Goal: Information Seeking & Learning: Understand process/instructions

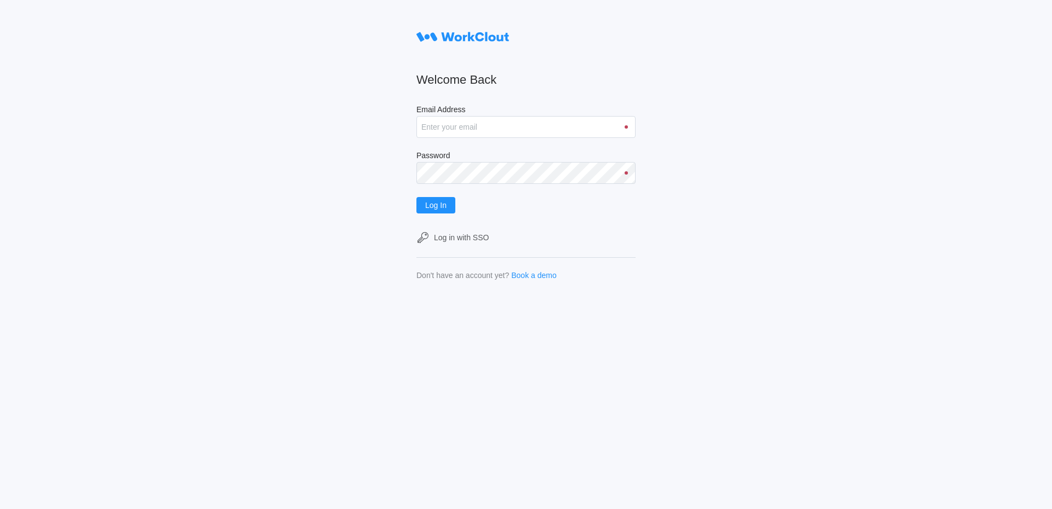
click at [459, 129] on input "Email Address" at bounding box center [525, 127] width 219 height 22
type input "[EMAIL_ADDRESS][DOMAIN_NAME]"
click at [450, 210] on button "Log In" at bounding box center [435, 205] width 39 height 16
click at [439, 209] on span "Log In" at bounding box center [435, 206] width 21 height 8
click at [438, 202] on span "Log In" at bounding box center [435, 206] width 21 height 8
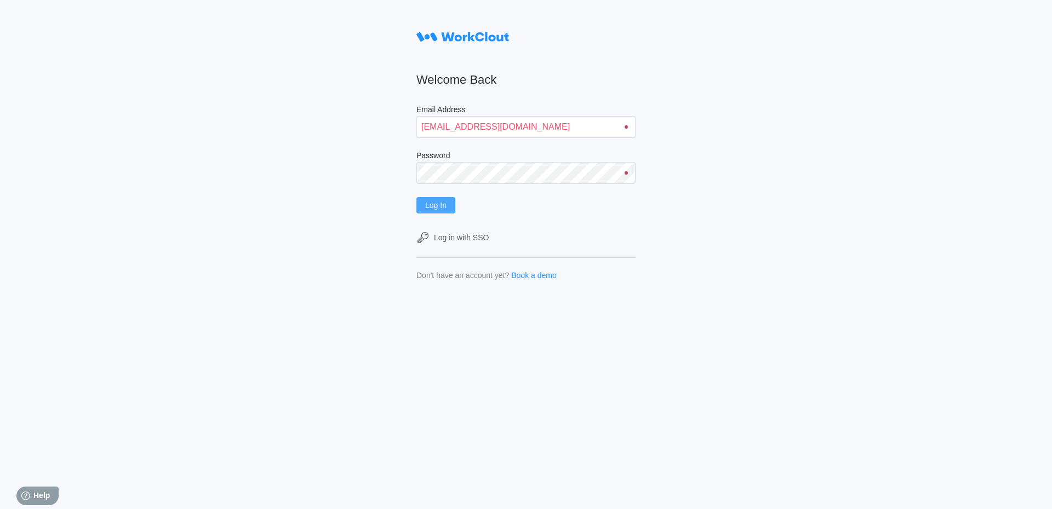
click at [444, 209] on span "Log In" at bounding box center [435, 206] width 21 height 8
click at [437, 216] on form "Welcome Back Email Address [EMAIL_ADDRESS][DOMAIN_NAME] Password Log In Log in …" at bounding box center [525, 153] width 219 height 254
click at [442, 211] on button "Log In" at bounding box center [435, 205] width 39 height 16
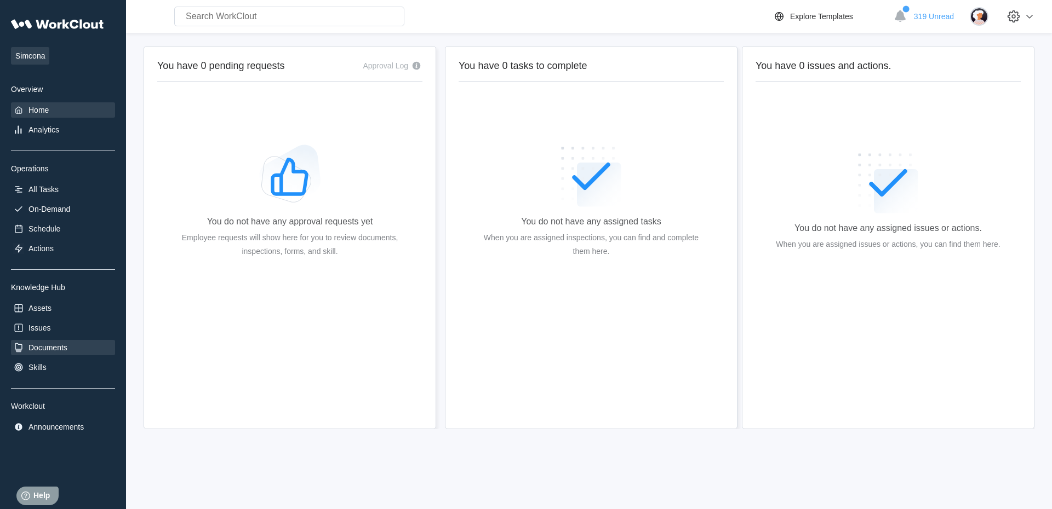
click at [55, 355] on div "Documents" at bounding box center [63, 347] width 104 height 15
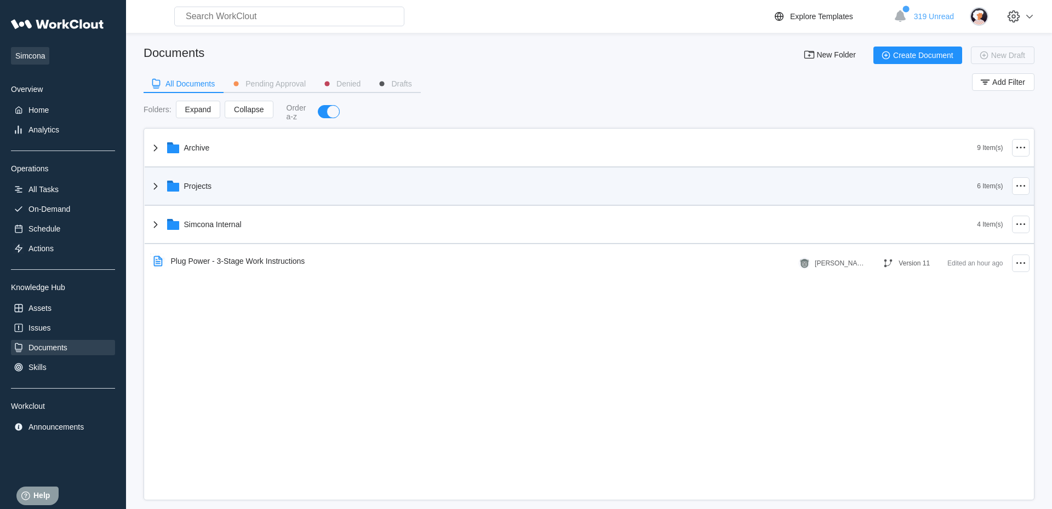
click at [158, 189] on icon at bounding box center [155, 186] width 13 height 13
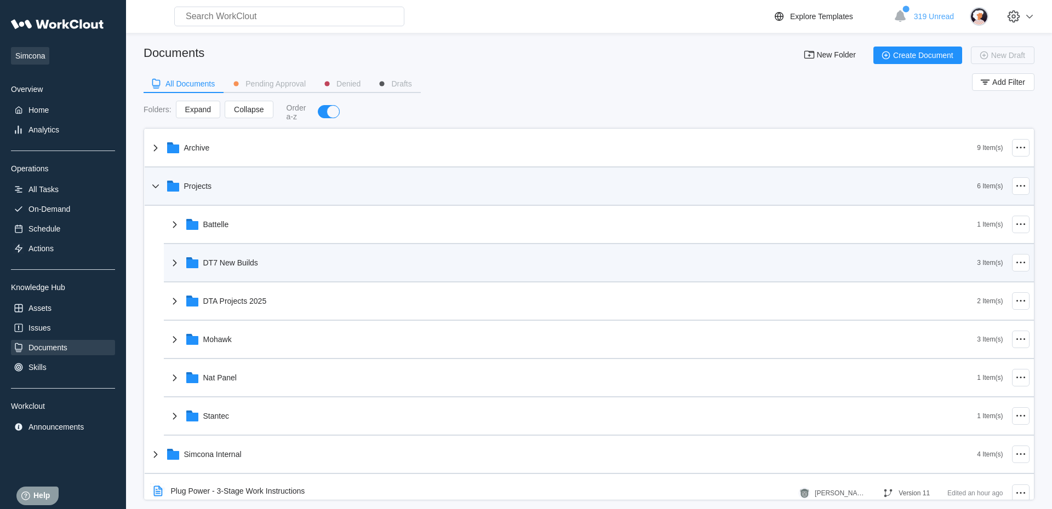
click at [181, 267] on div "DT7 New Builds" at bounding box center [572, 263] width 809 height 28
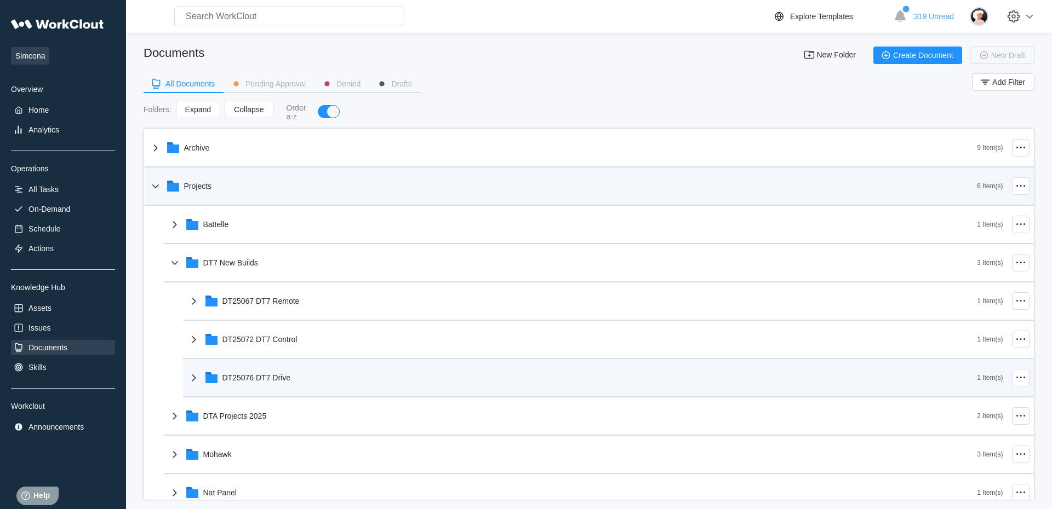
click at [193, 381] on icon at bounding box center [193, 377] width 13 height 13
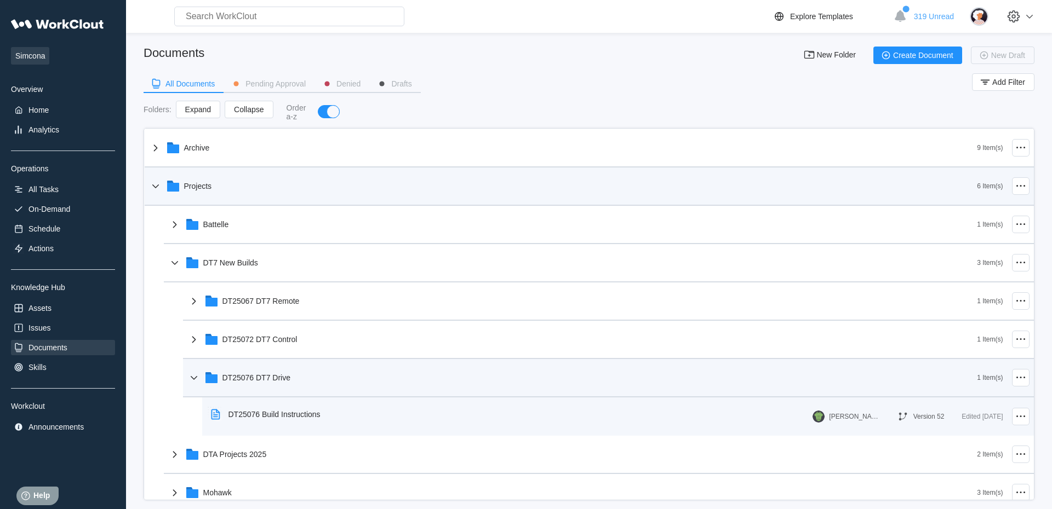
click at [260, 415] on div "DT25076 Build Instructions" at bounding box center [274, 414] width 92 height 9
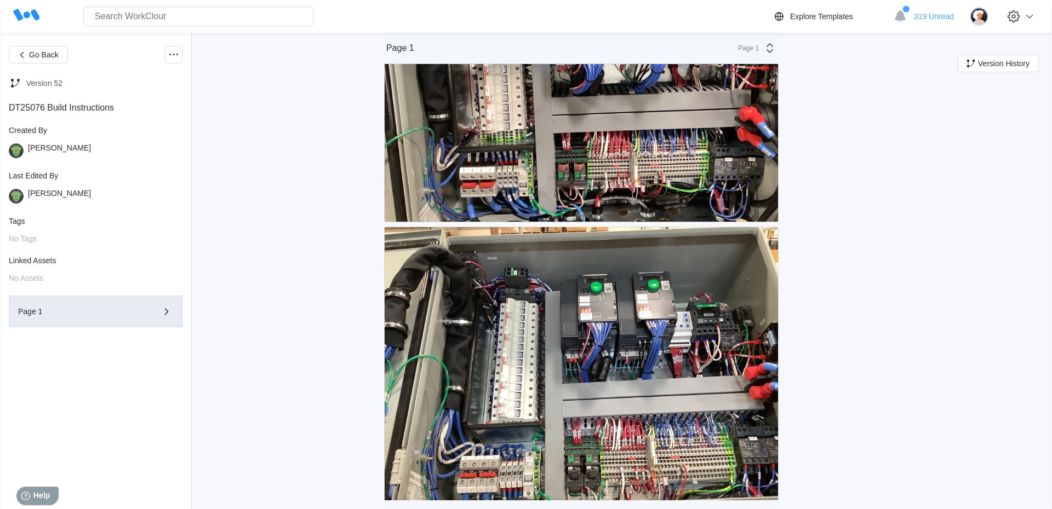
scroll to position [1249, 0]
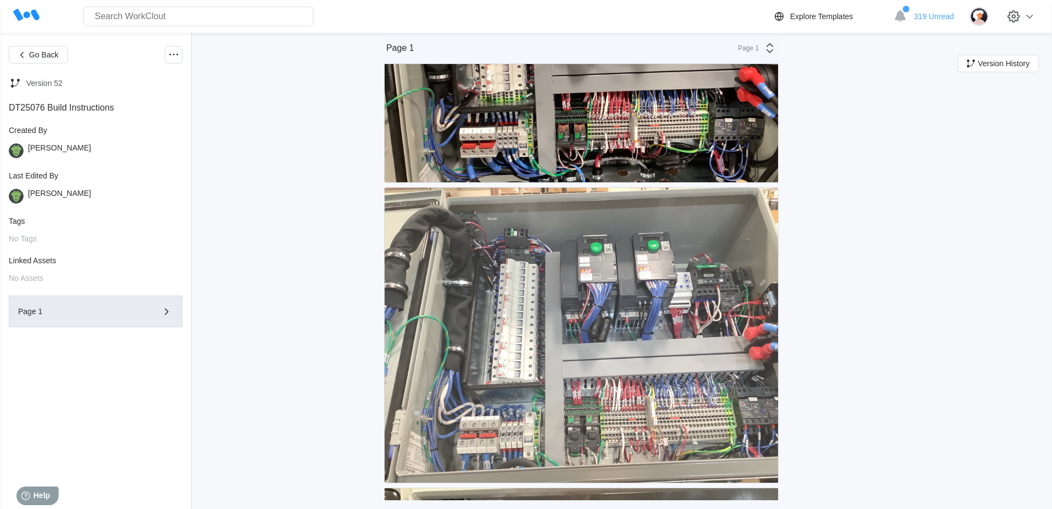
click at [477, 334] on img at bounding box center [580, 335] width 393 height 295
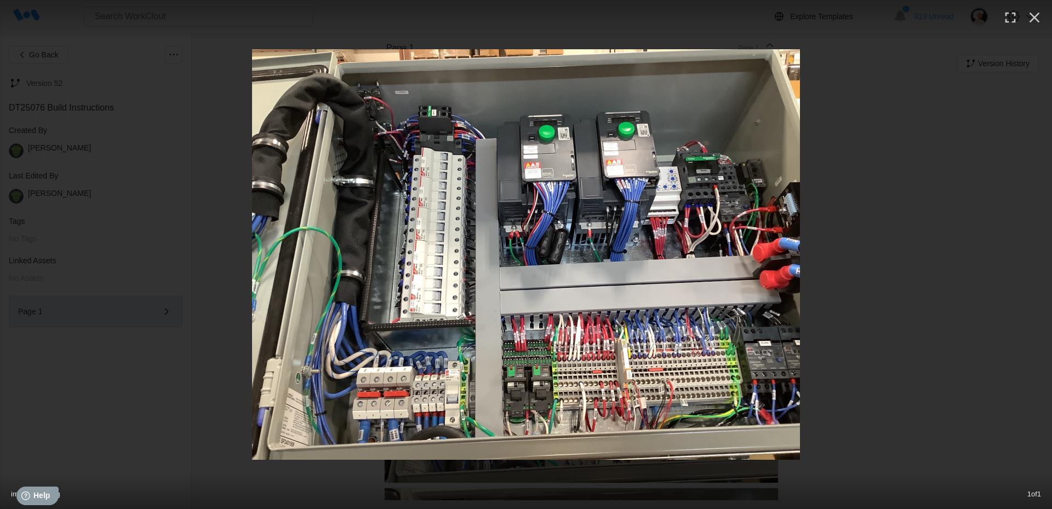
click at [422, 281] on img at bounding box center [526, 254] width 548 height 411
click at [1008, 21] on icon "button" at bounding box center [1010, 18] width 18 height 18
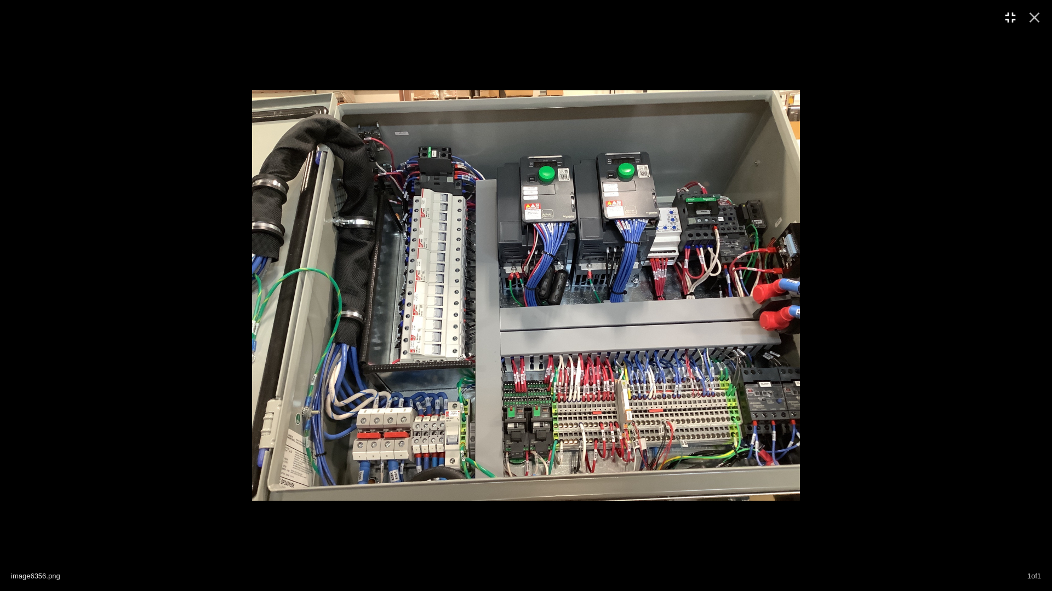
click at [544, 387] on img at bounding box center [526, 295] width 548 height 411
click at [550, 132] on img at bounding box center [526, 295] width 548 height 411
click at [246, 290] on div at bounding box center [526, 295] width 1052 height 411
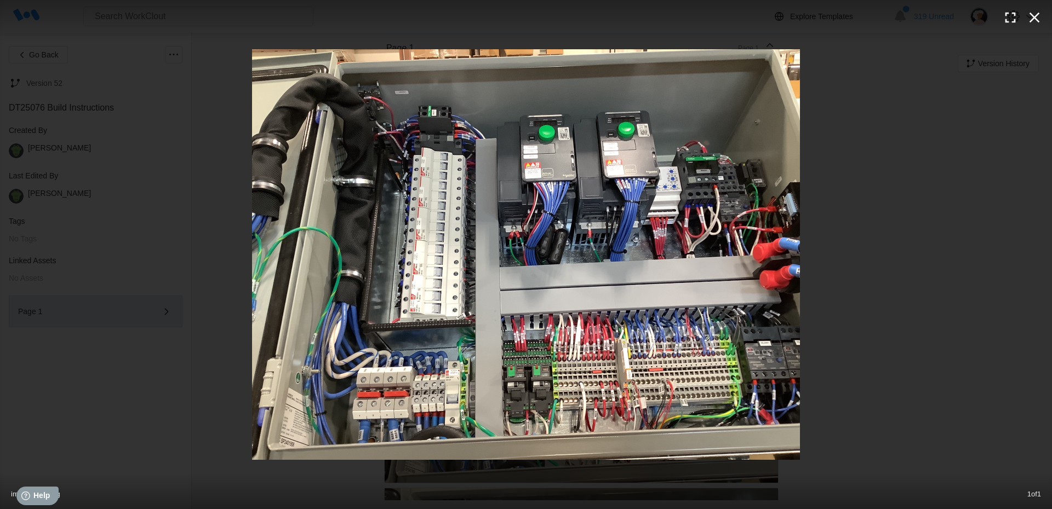
click at [1035, 19] on icon "button" at bounding box center [1034, 18] width 10 height 10
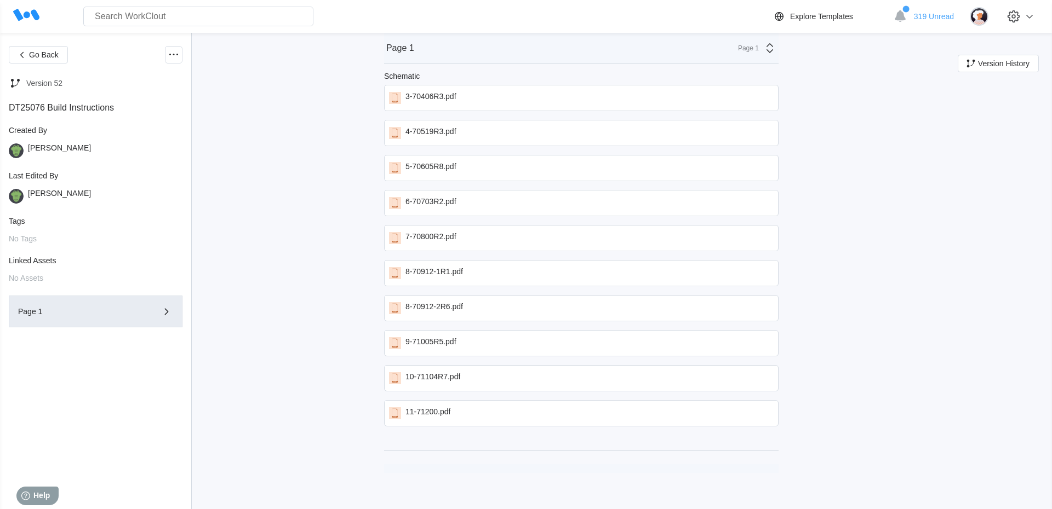
scroll to position [2860, 0]
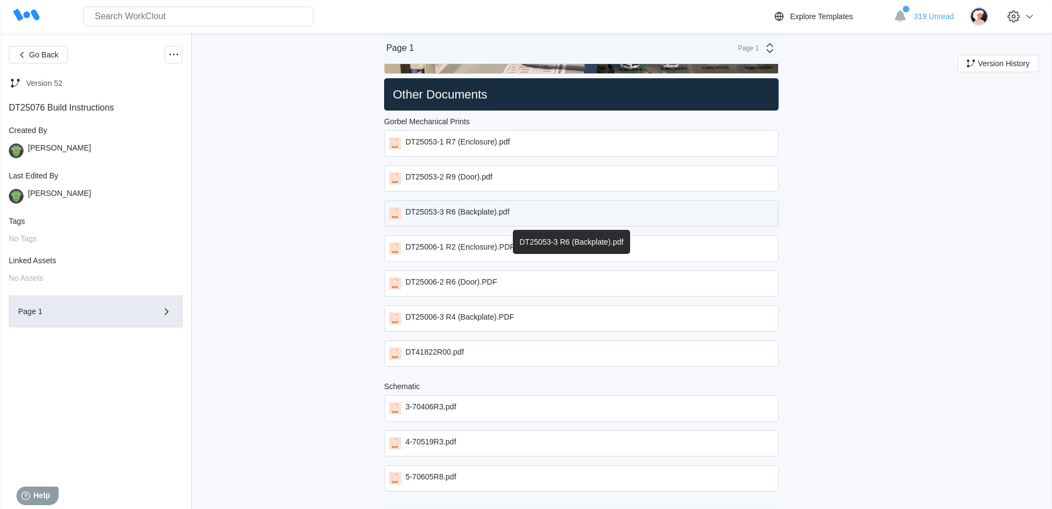
click at [412, 215] on div "DT25053-3 R6 (Backplate).pdf" at bounding box center [457, 214] width 104 height 12
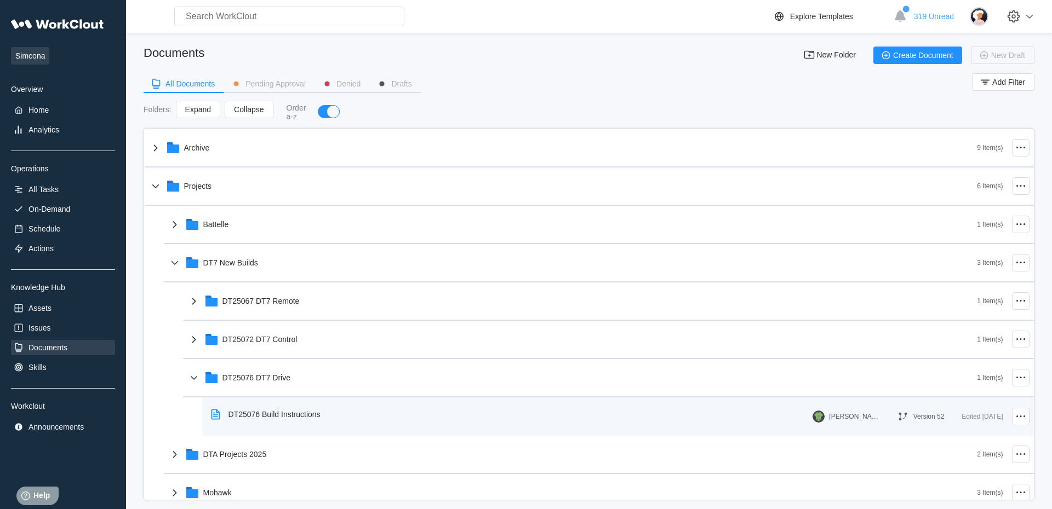
click at [271, 414] on div "DT25076 Build Instructions" at bounding box center [274, 414] width 92 height 9
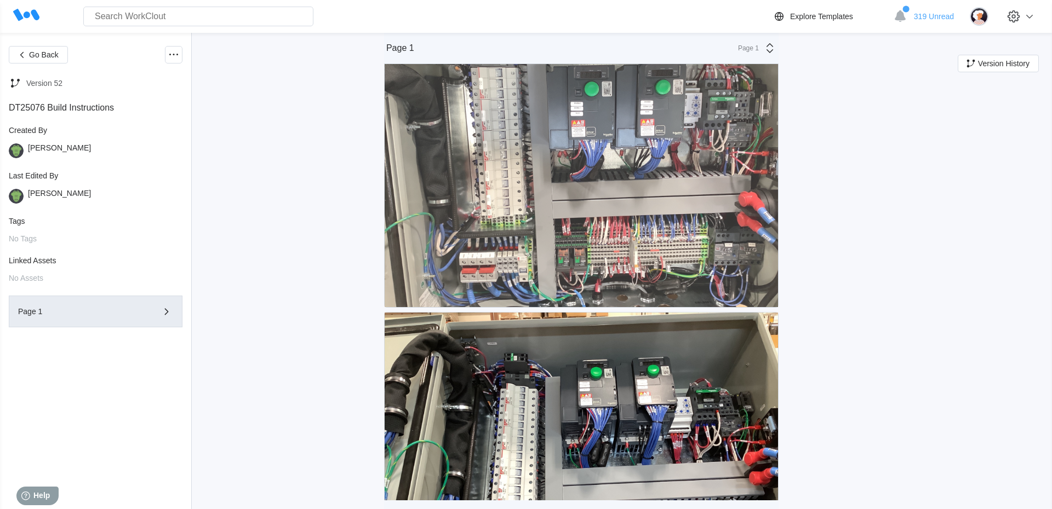
scroll to position [937, 0]
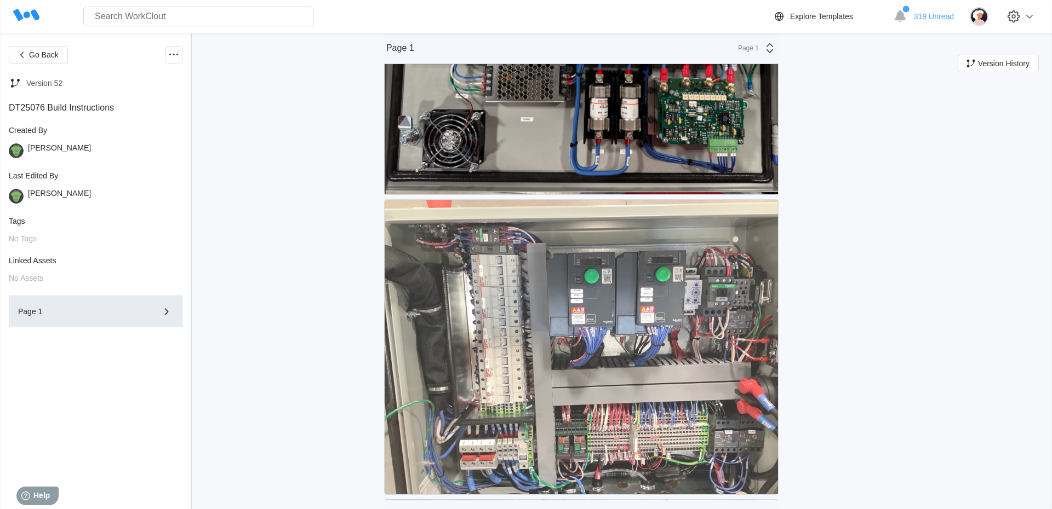
click at [468, 309] on img at bounding box center [580, 347] width 393 height 295
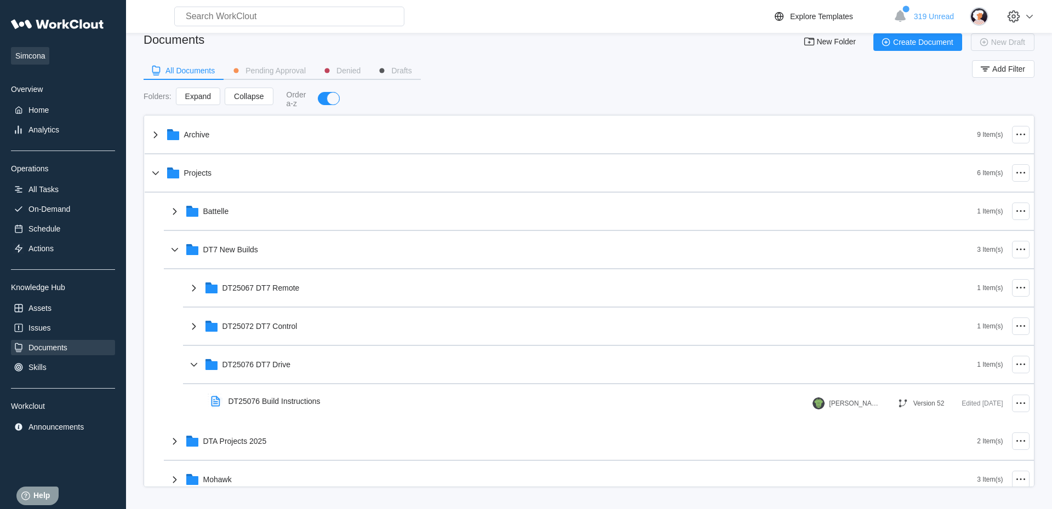
scroll to position [15, 0]
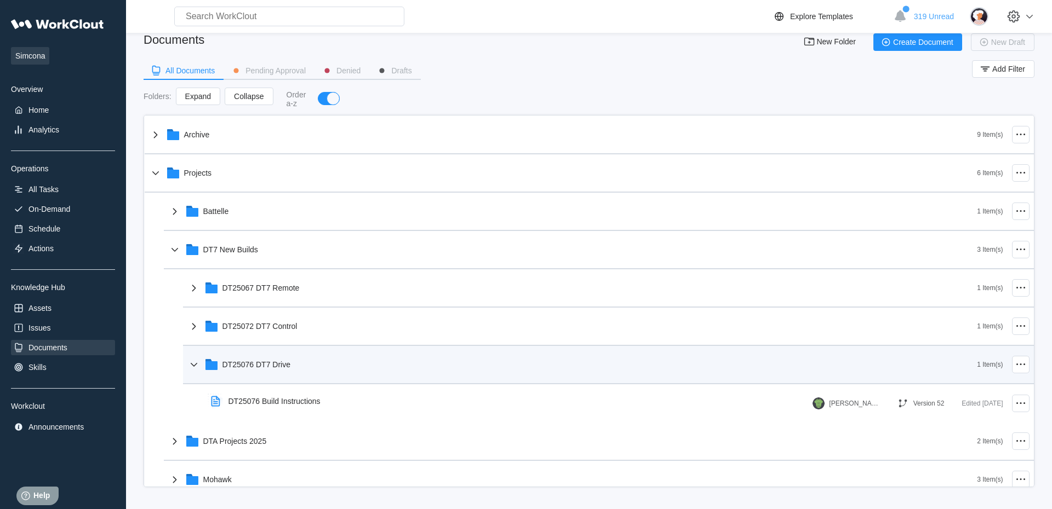
click at [272, 369] on div "DT25076 DT7 Drive" at bounding box center [256, 364] width 68 height 9
click at [268, 371] on div "DT25076 DT7 Drive" at bounding box center [582, 365] width 790 height 28
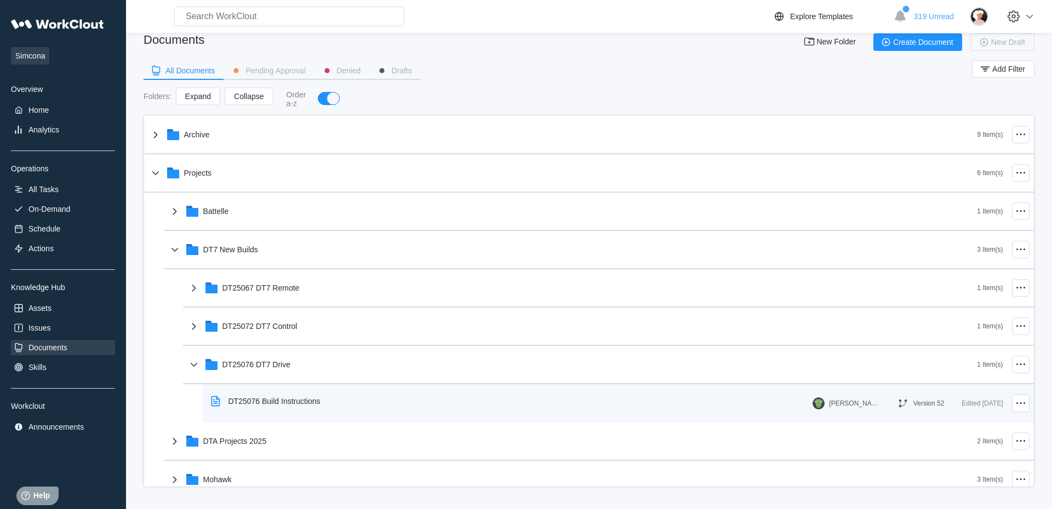
click at [273, 403] on div "DT25076 Build Instructions" at bounding box center [274, 401] width 92 height 9
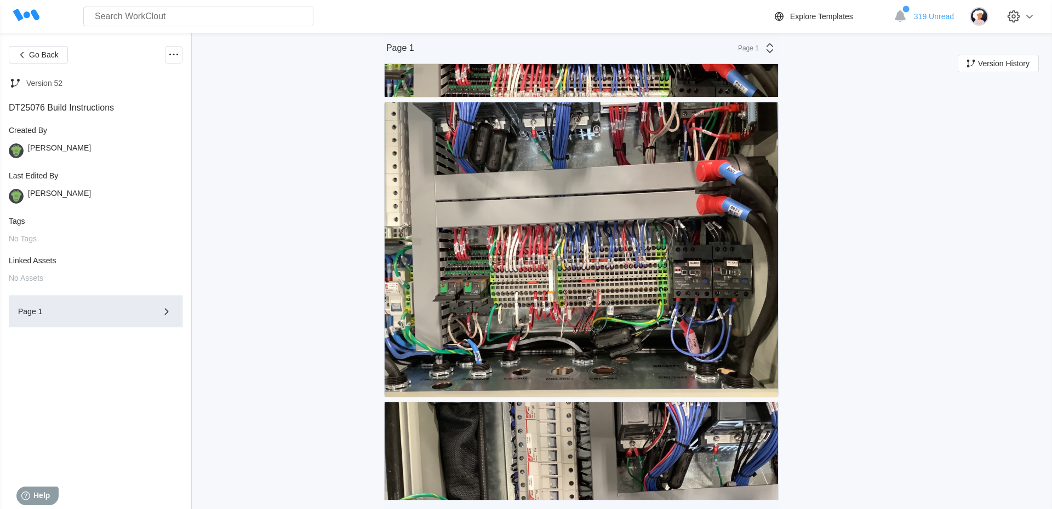
scroll to position [2173, 0]
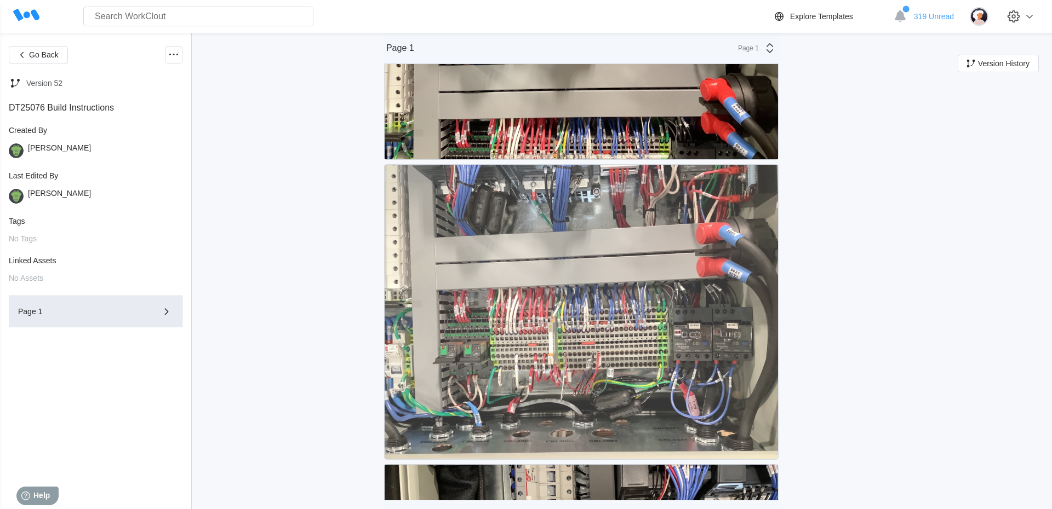
click at [581, 354] on img at bounding box center [580, 312] width 393 height 295
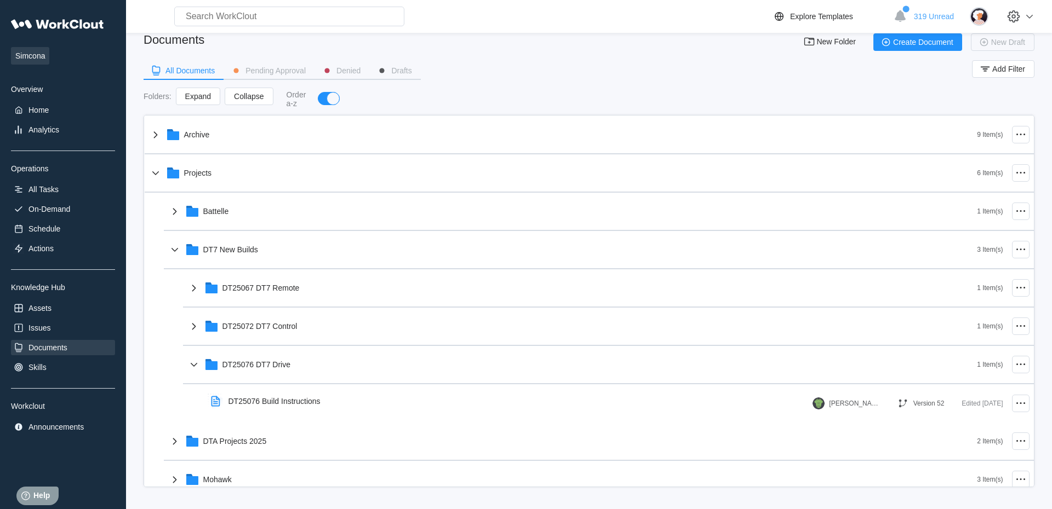
scroll to position [15, 0]
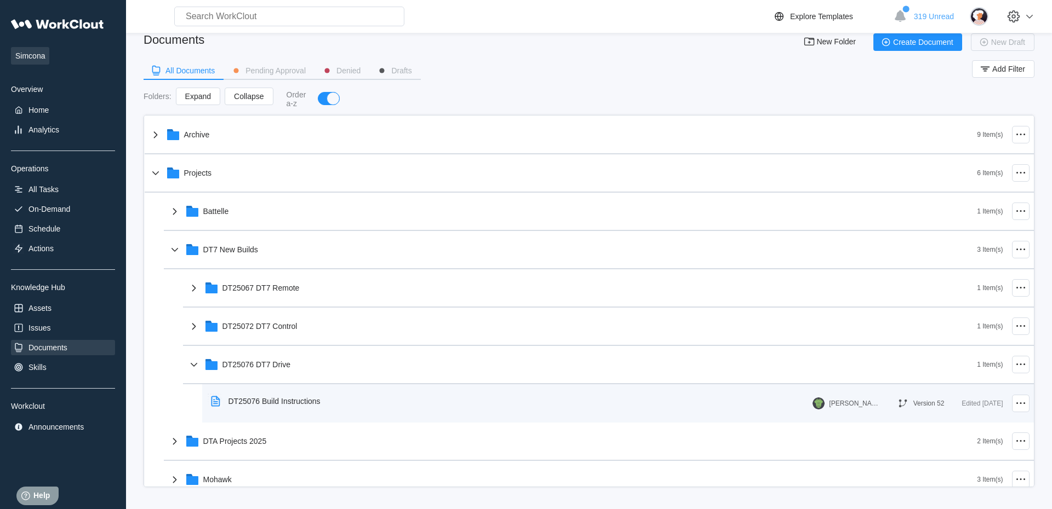
click at [284, 405] on div "DT25076 Build Instructions" at bounding box center [274, 401] width 92 height 9
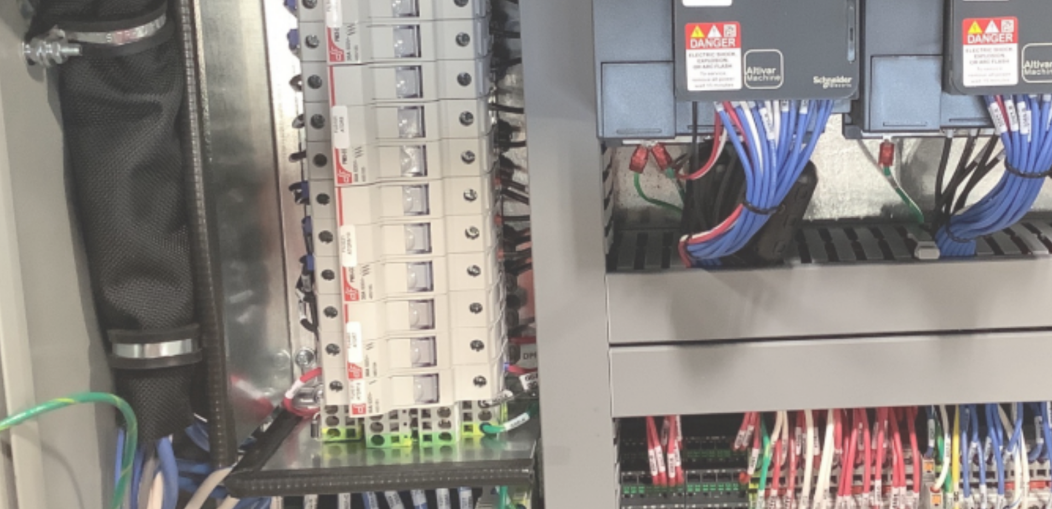
scroll to position [1061, 0]
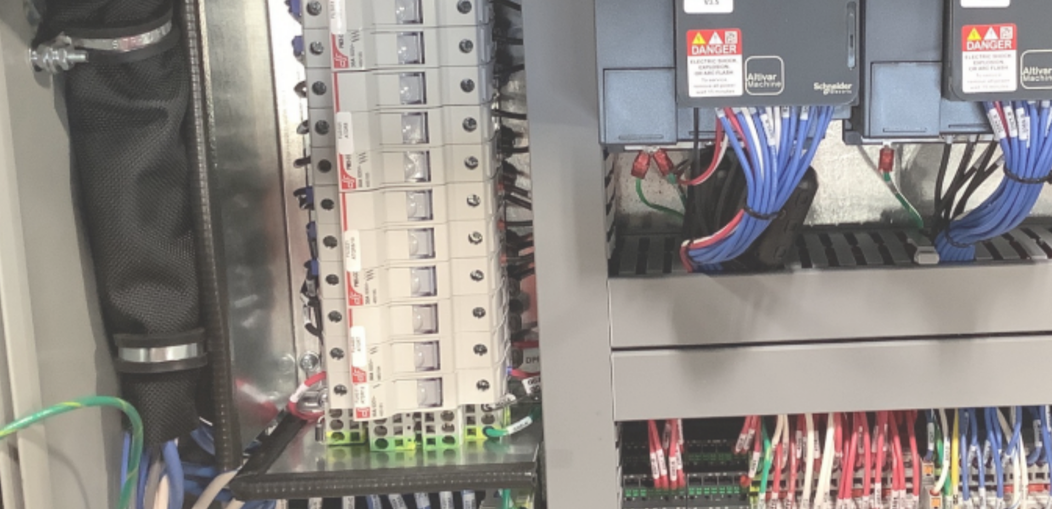
click at [541, 219] on img at bounding box center [580, 222] width 393 height 295
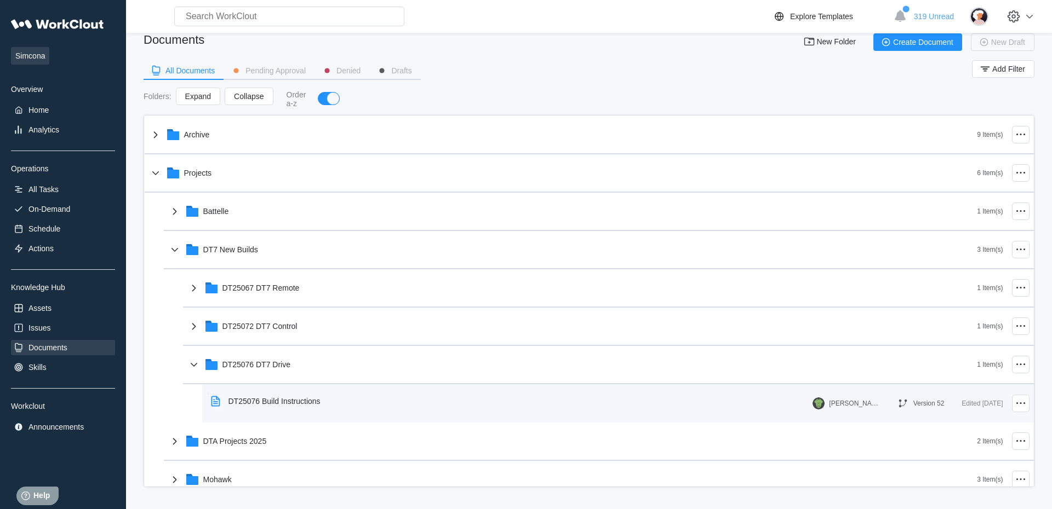
click at [263, 399] on div "DT25076 Build Instructions" at bounding box center [274, 401] width 92 height 9
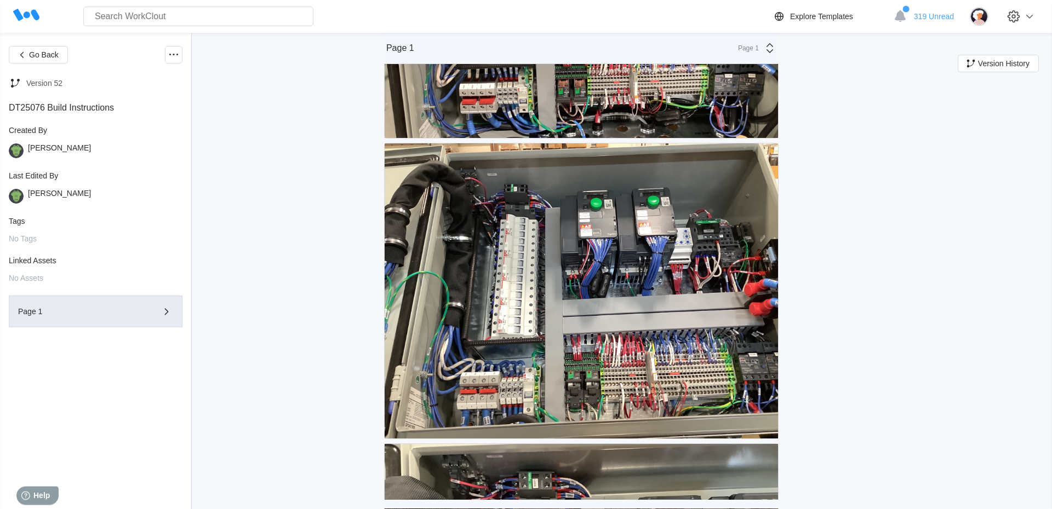
scroll to position [1311, 0]
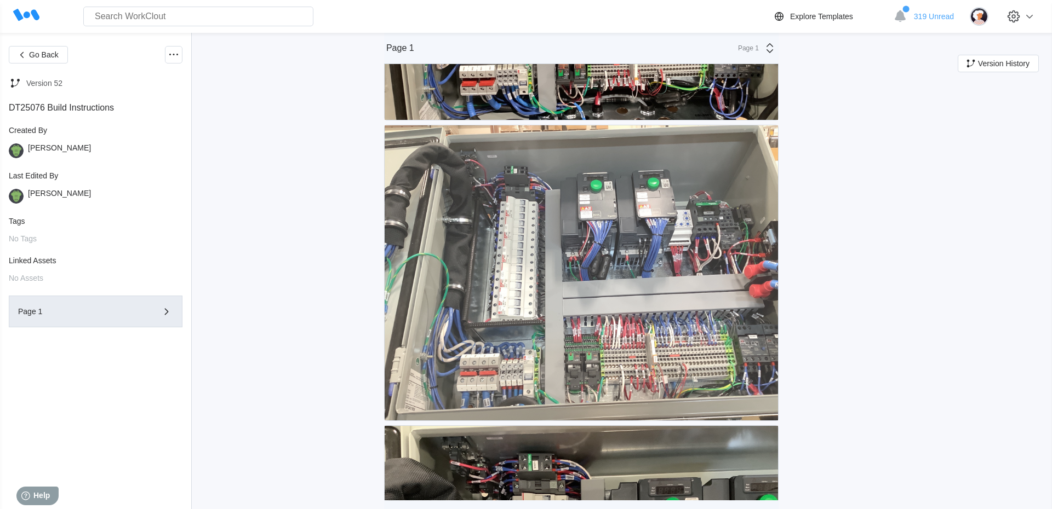
click at [512, 332] on img at bounding box center [580, 272] width 393 height 295
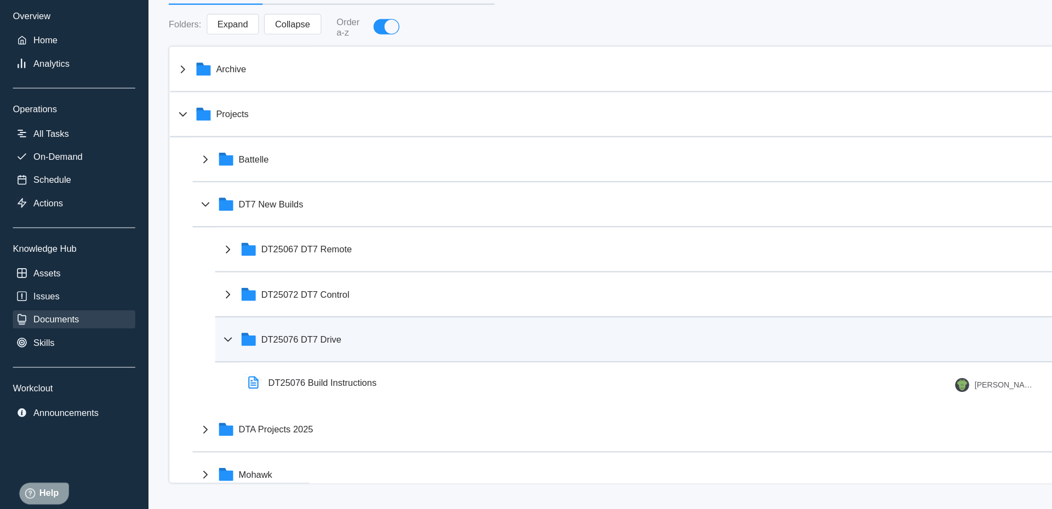
click at [244, 367] on div "DT25076 DT7 Drive" at bounding box center [256, 364] width 68 height 9
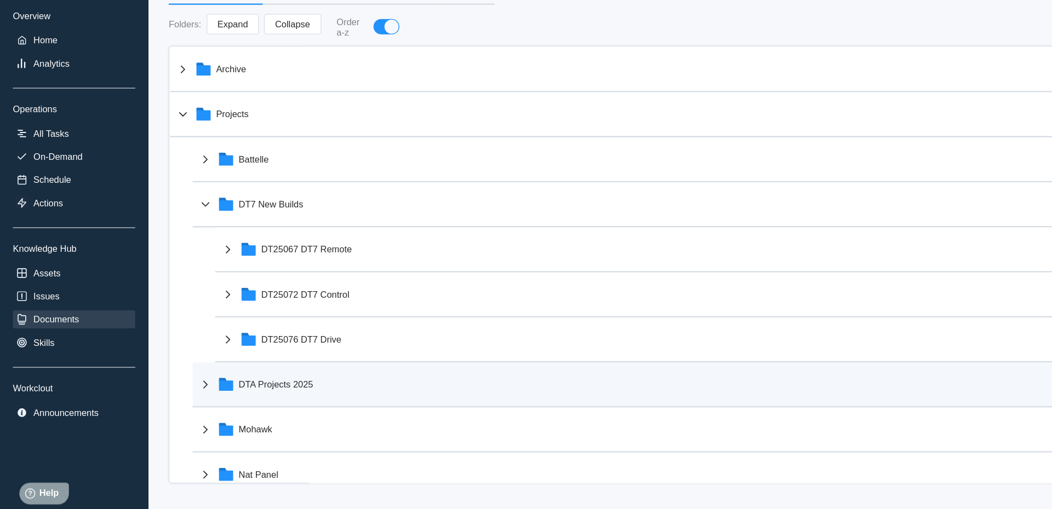
click at [240, 402] on div "DTA Projects 2025" at bounding box center [235, 403] width 64 height 9
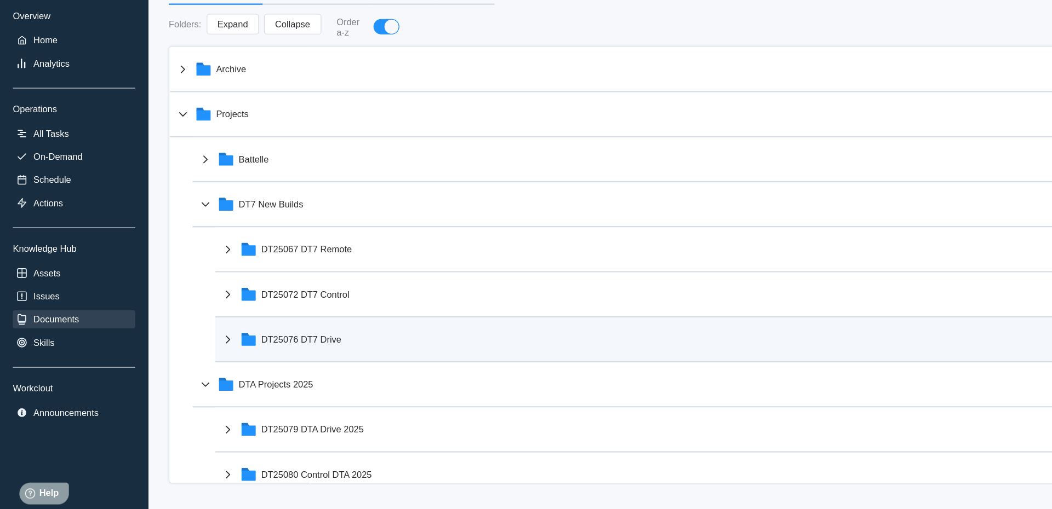
click at [196, 363] on icon at bounding box center [193, 364] width 13 height 13
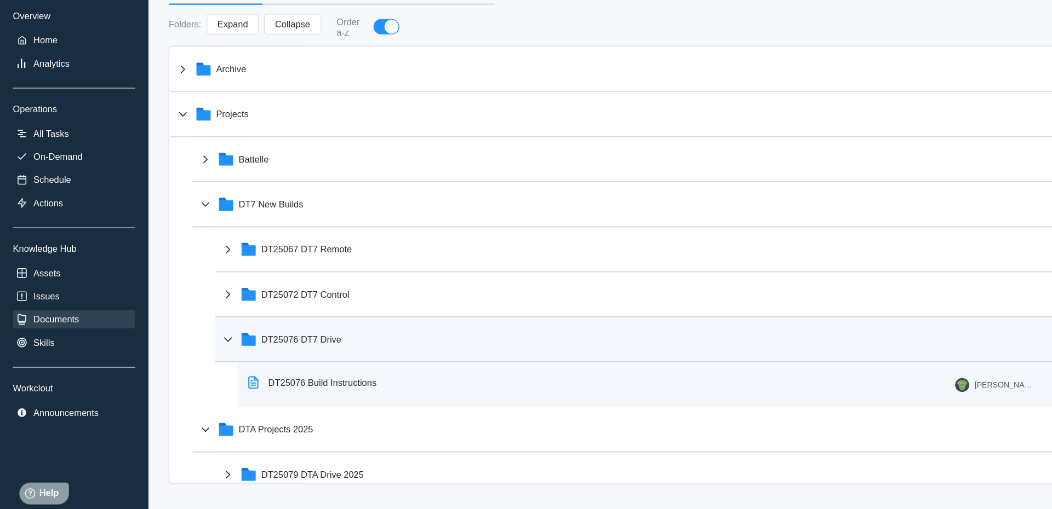
click at [261, 399] on div "DT25076 Build Instructions" at bounding box center [274, 401] width 92 height 9
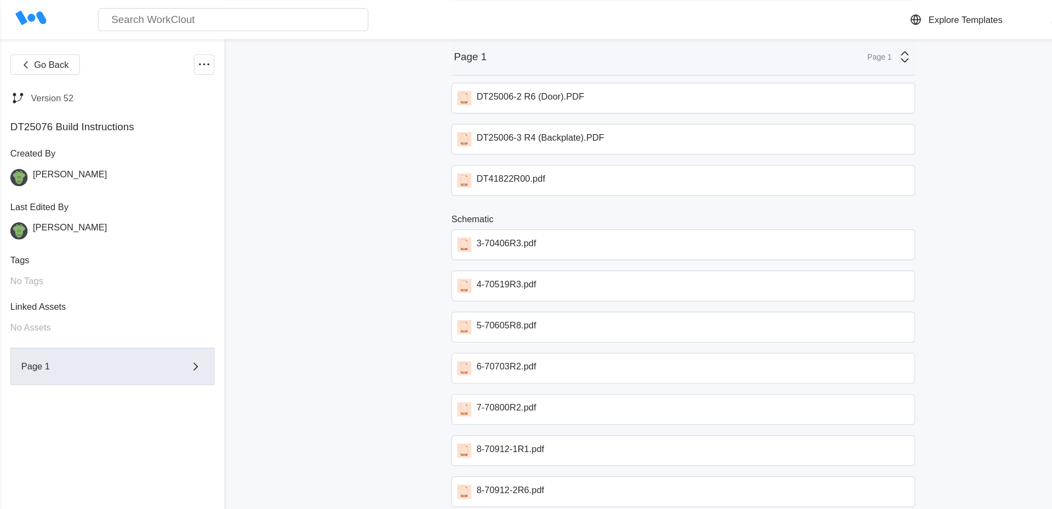
scroll to position [2999, 0]
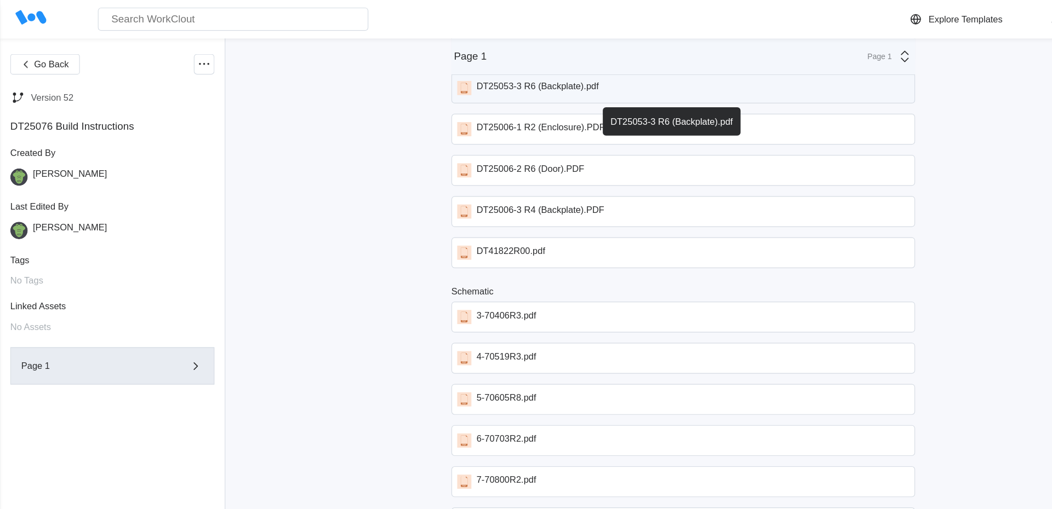
click at [436, 74] on div "DT25053-3 R6 (Backplate).pdf" at bounding box center [457, 75] width 104 height 12
